Goal: Information Seeking & Learning: Learn about a topic

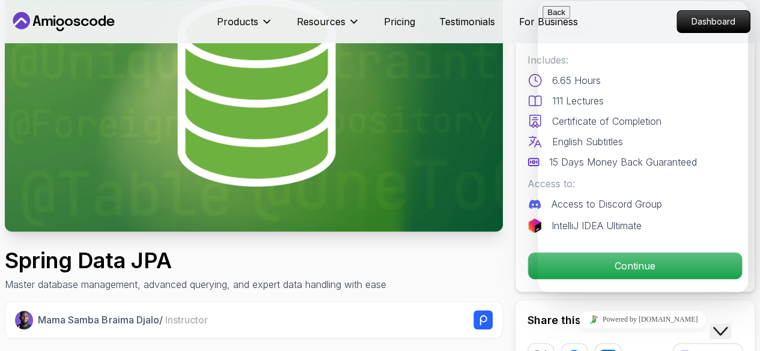
drag, startPoint x: 494, startPoint y: 278, endPoint x: 506, endPoint y: 267, distance: 16.2
click at [494, 278] on div "Spring Data JPA Master database management, advanced querying, and expert data …" at bounding box center [254, 270] width 498 height 43
click at [451, 272] on div "Spring Data JPA Master database management, advanced querying, and expert data …" at bounding box center [254, 270] width 498 height 43
click at [490, 277] on div "Spring Data JPA Master database management, advanced querying, and expert data …" at bounding box center [254, 270] width 498 height 43
click at [447, 252] on div "Spring Data JPA Master database management, advanced querying, and expert data …" at bounding box center [254, 270] width 498 height 43
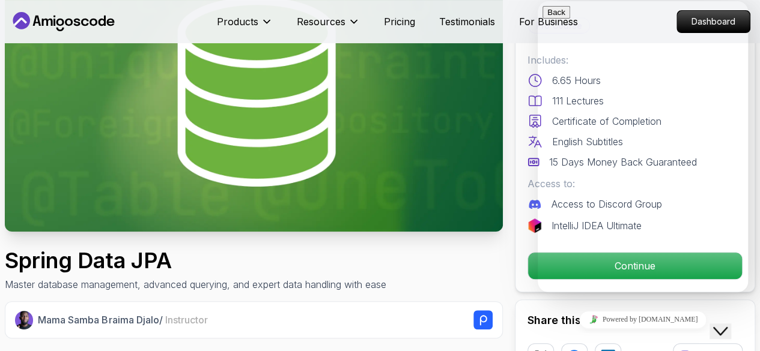
click at [491, 283] on div "Spring Data JPA Master database management, advanced querying, and expert data …" at bounding box center [254, 270] width 498 height 43
click at [730, 332] on button "Close Chat This icon closes the chat window." at bounding box center [720, 332] width 22 height 16
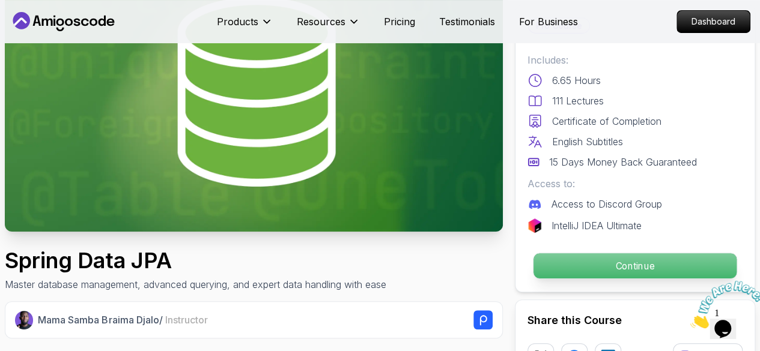
click at [607, 277] on p "Continue" at bounding box center [634, 266] width 203 height 25
click at [648, 265] on p "Continue" at bounding box center [634, 266] width 203 height 25
click at [656, 272] on p "Continue" at bounding box center [634, 266] width 203 height 25
